Goal: Transaction & Acquisition: Purchase product/service

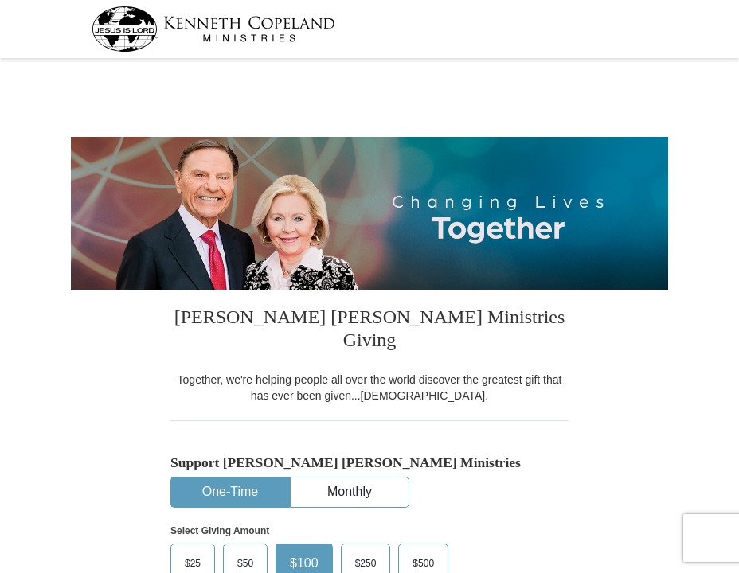
select select "WARWKS"
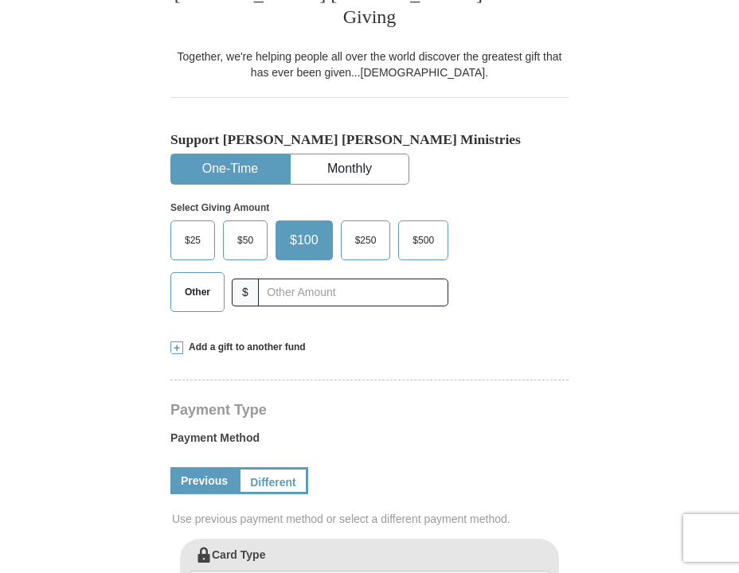
scroll to position [417, 0]
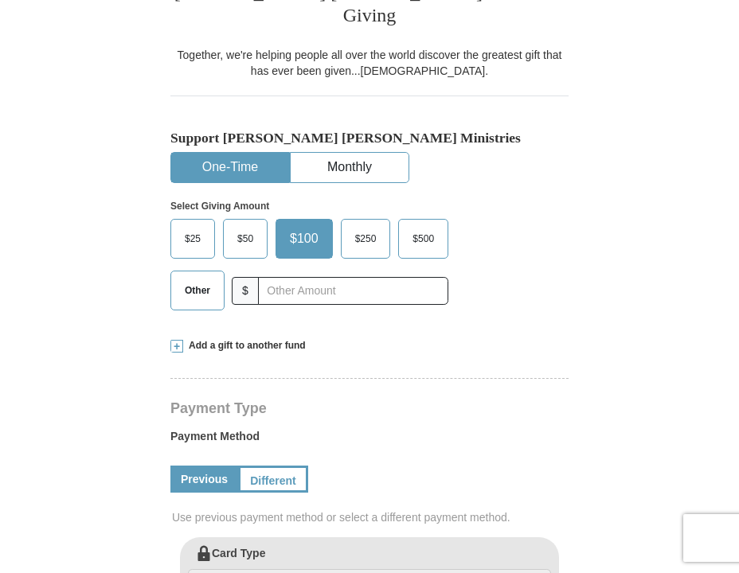
click at [198, 279] on span "Other" at bounding box center [197, 291] width 41 height 24
click at [0, 0] on input "Other" at bounding box center [0, 0] width 0 height 0
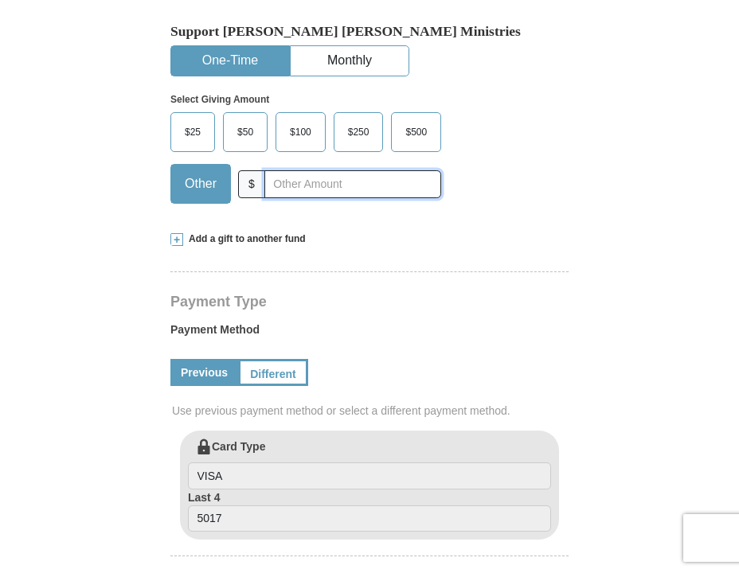
scroll to position [523, 0]
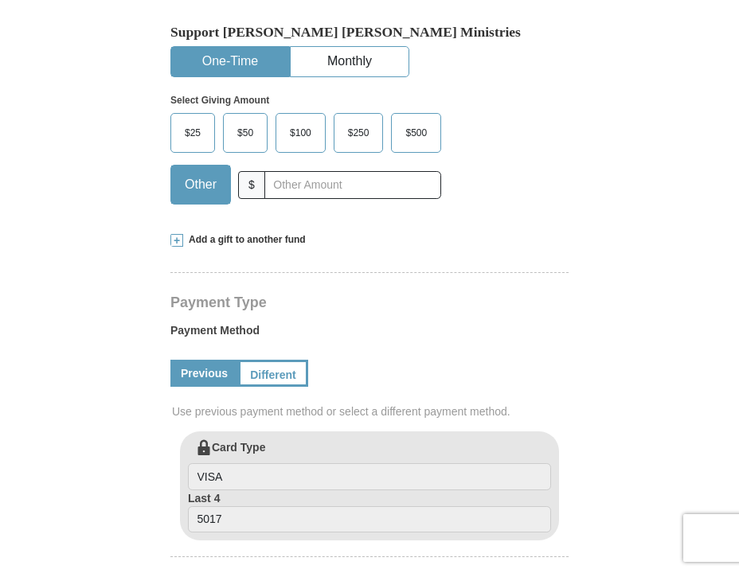
click at [180, 234] on span at bounding box center [176, 240] width 13 height 13
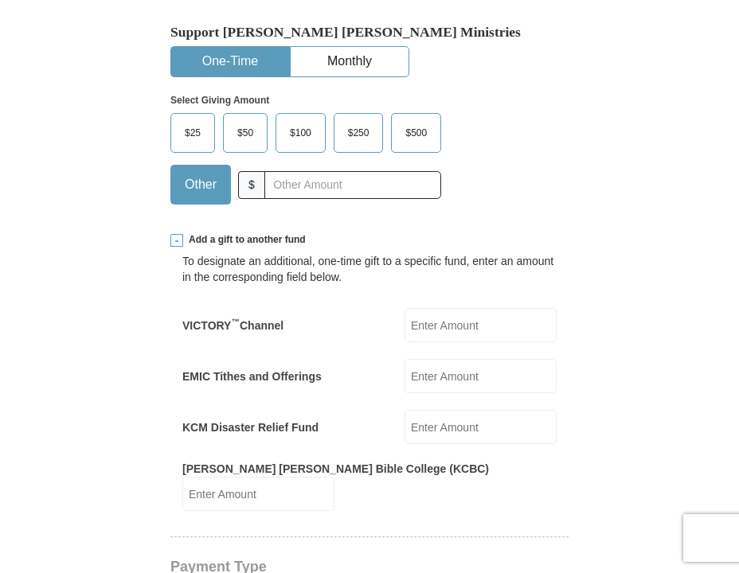
click at [446, 359] on input "EMIC Tithes and Offerings" at bounding box center [480, 376] width 152 height 34
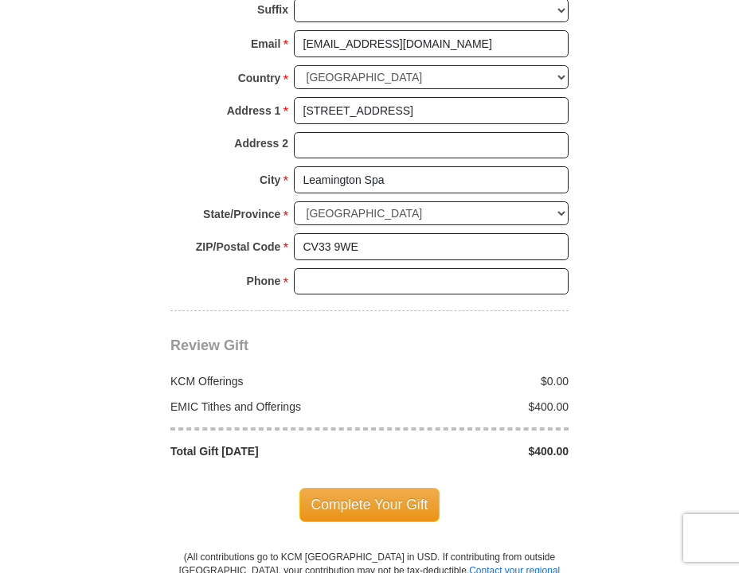
scroll to position [1495, 0]
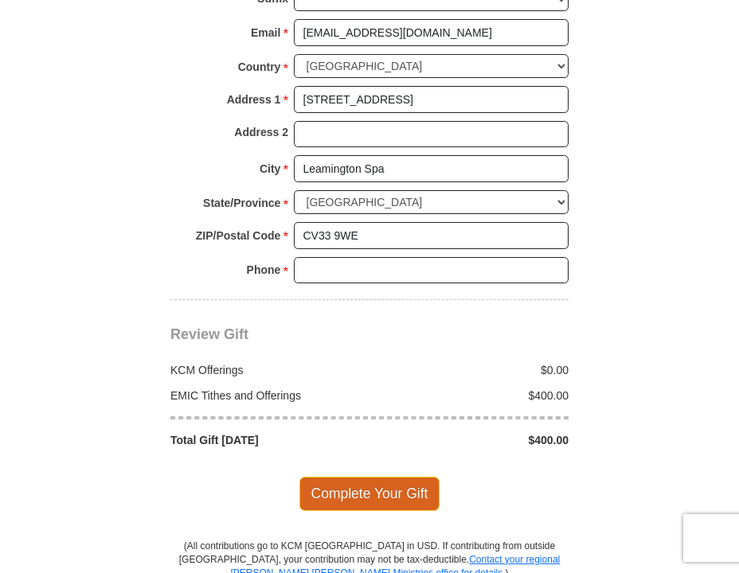
type input "400"
click at [359, 477] on span "Complete Your Gift" at bounding box center [369, 493] width 141 height 33
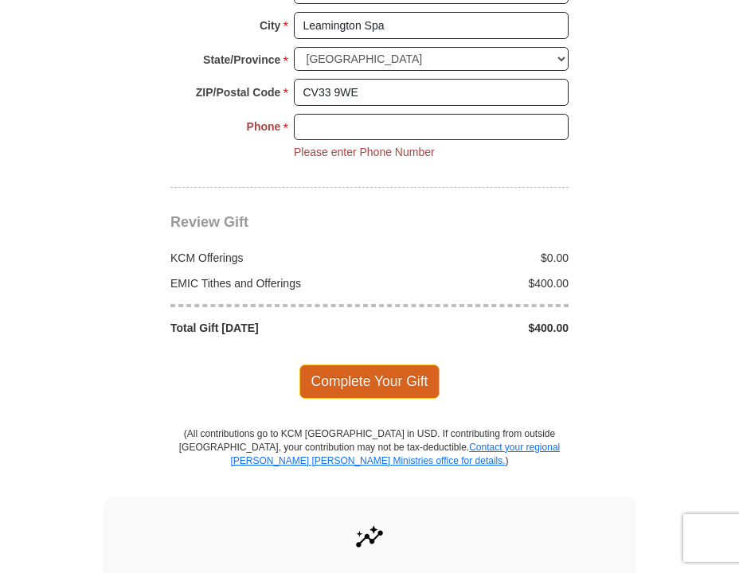
scroll to position [1642, 0]
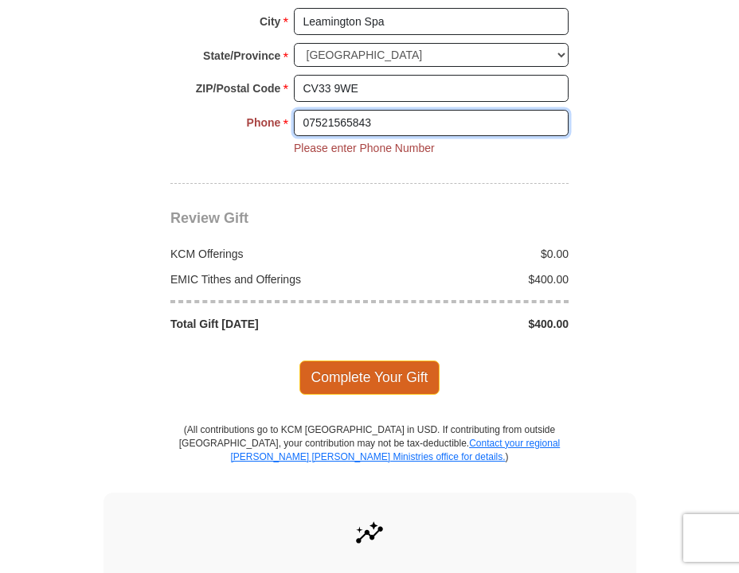
type input "07521565843"
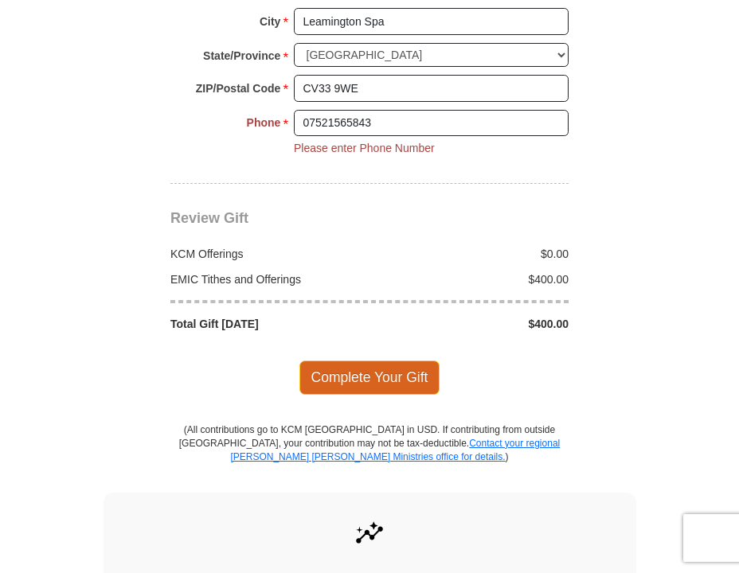
click at [362, 361] on span "Complete Your Gift" at bounding box center [369, 377] width 141 height 33
